Goal: Check status: Check status

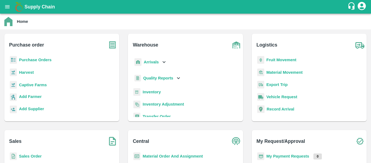
click at [272, 60] on b "Fruit Movement" at bounding box center [281, 60] width 30 height 4
click at [142, 62] on div "Arrivals" at bounding box center [150, 62] width 34 height 12
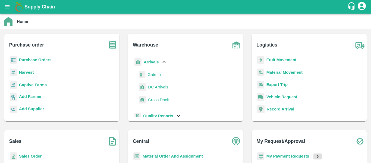
click at [149, 87] on span "DC Arrivals" at bounding box center [158, 87] width 20 height 6
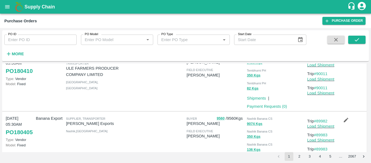
scroll to position [208, 0]
click at [11, 4] on button "open drawer" at bounding box center [7, 7] width 12 height 12
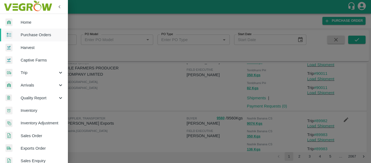
scroll to position [146, 0]
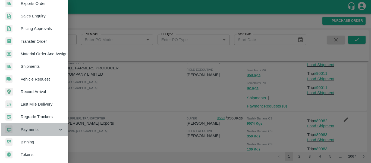
click at [34, 126] on span "Payments" at bounding box center [39, 129] width 37 height 6
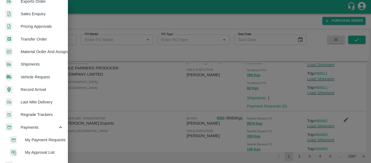
click at [47, 139] on span "My Payment Requests" at bounding box center [44, 139] width 39 height 6
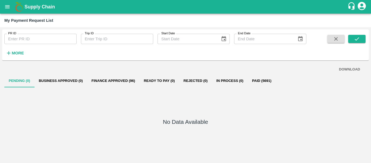
click at [116, 81] on button "Finance Approved (96)" at bounding box center [113, 80] width 52 height 13
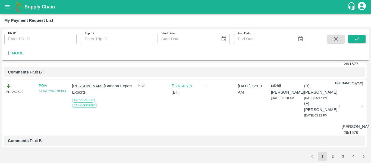
scroll to position [1928, 0]
click at [331, 157] on button "2" at bounding box center [332, 156] width 9 height 9
click at [356, 38] on icon "submit" at bounding box center [356, 39] width 6 height 6
click at [345, 154] on button "3" at bounding box center [342, 156] width 9 height 9
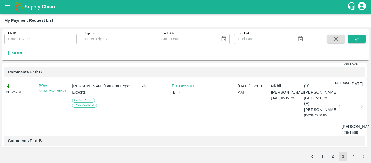
click at [357, 33] on div "PR ID PR ID Trip ID Trip ID Start Date Start Date End Date End Date More" at bounding box center [185, 44] width 366 height 27
click at [357, 37] on icon "submit" at bounding box center [356, 39] width 6 height 6
click at [355, 158] on button "4" at bounding box center [353, 156] width 9 height 9
click at [360, 41] on button "submit" at bounding box center [356, 39] width 17 height 8
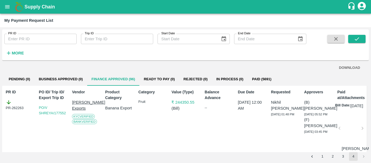
scroll to position [0, 0]
